Goal: Task Accomplishment & Management: Manage account settings

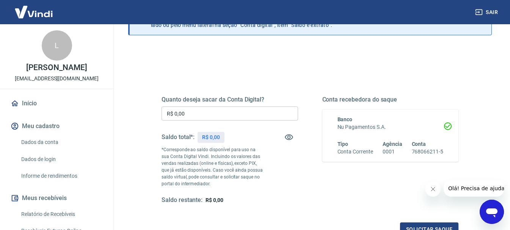
scroll to position [76, 0]
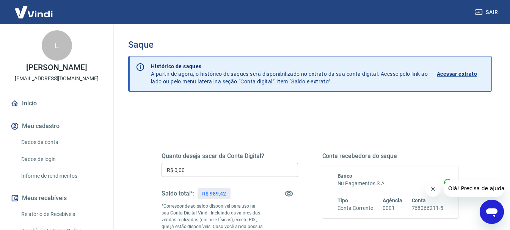
scroll to position [38, 0]
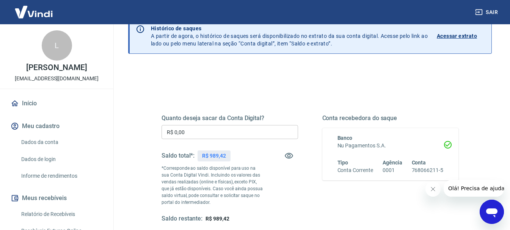
click at [202, 128] on input "R$ 0,00" at bounding box center [229, 132] width 136 height 14
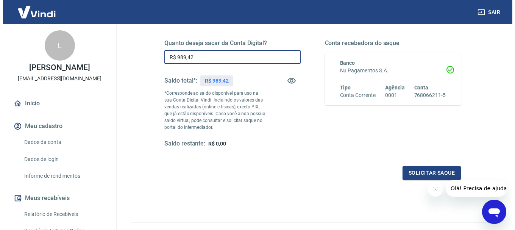
scroll to position [114, 0]
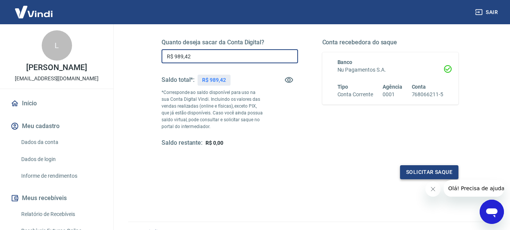
type input "R$ 989,42"
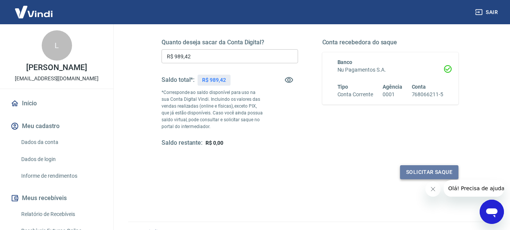
click at [410, 170] on button "Solicitar saque" at bounding box center [429, 172] width 58 height 14
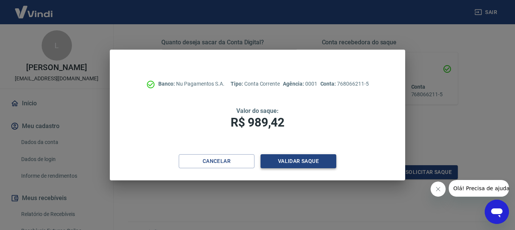
click at [293, 160] on button "Validar saque" at bounding box center [299, 161] width 76 height 14
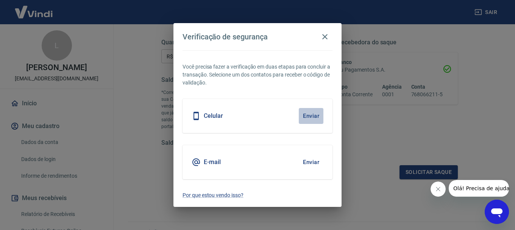
click at [308, 117] on button "Enviar" at bounding box center [311, 116] width 25 height 16
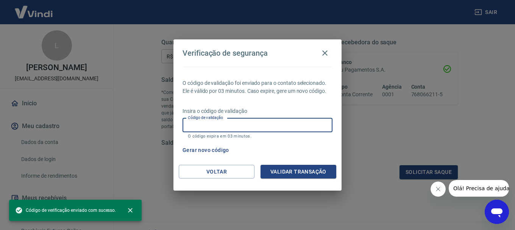
click at [244, 124] on input "Código de validação" at bounding box center [258, 125] width 150 height 14
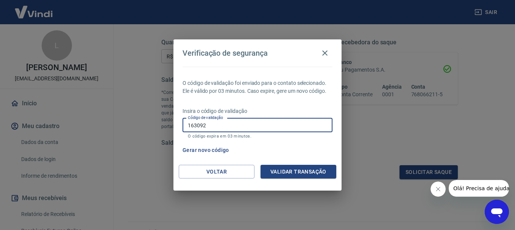
type input "163092"
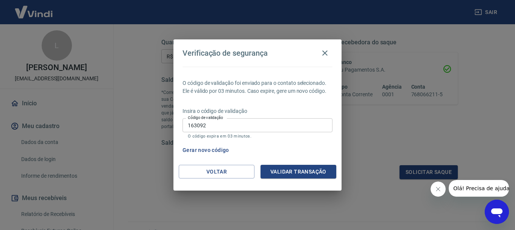
click at [268, 162] on div "O código de validação foi enviado para o contato selecionado. Ele é válido por …" at bounding box center [258, 116] width 168 height 98
click at [269, 166] on button "Validar transação" at bounding box center [299, 172] width 76 height 14
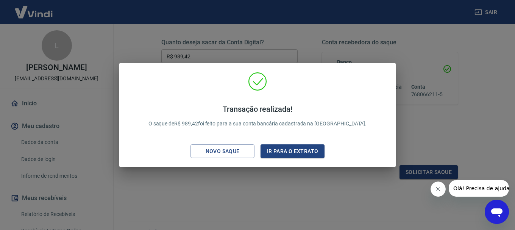
click at [348, 58] on div "Transação realizada! O saque de R$ 989,42 foi feito para a sua conta bancária c…" at bounding box center [257, 115] width 515 height 230
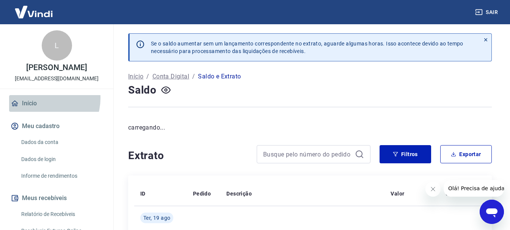
click at [42, 106] on link "Início" at bounding box center [56, 103] width 95 height 17
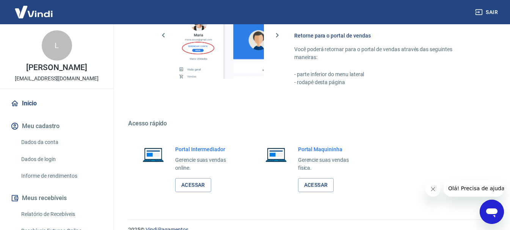
scroll to position [392, 0]
